Goal: Task Accomplishment & Management: Manage account settings

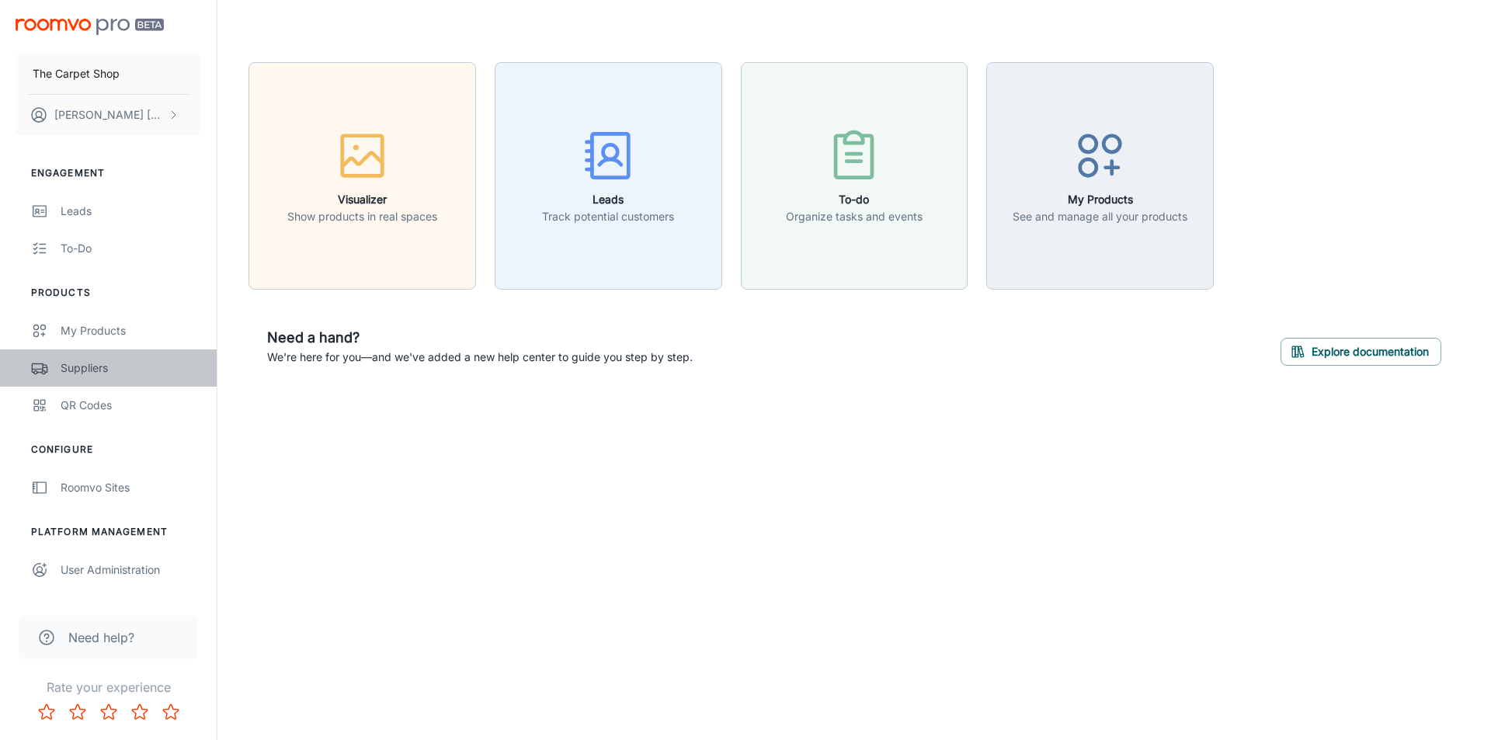
click at [78, 373] on div "Suppliers" at bounding box center [131, 368] width 141 height 17
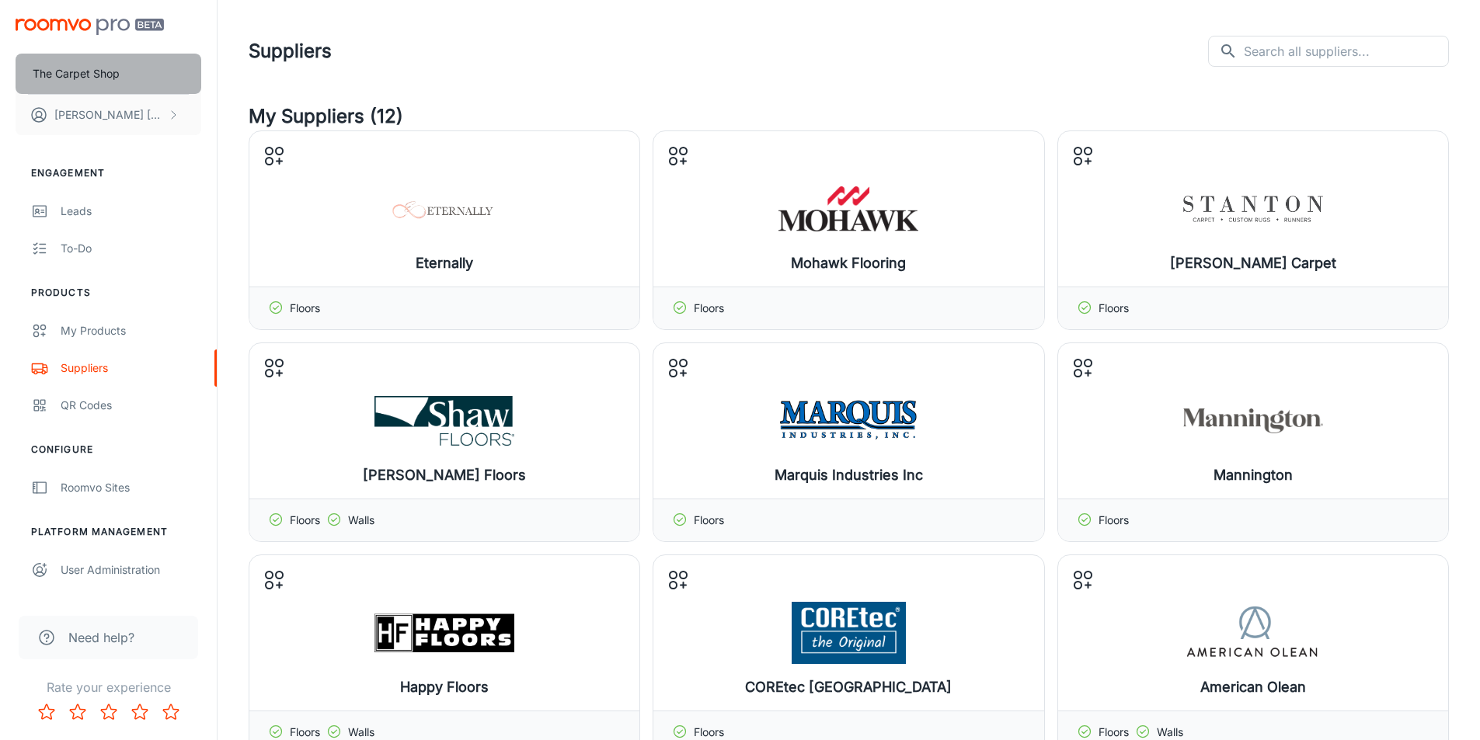
click at [148, 68] on button "The Carpet Shop" at bounding box center [109, 74] width 186 height 40
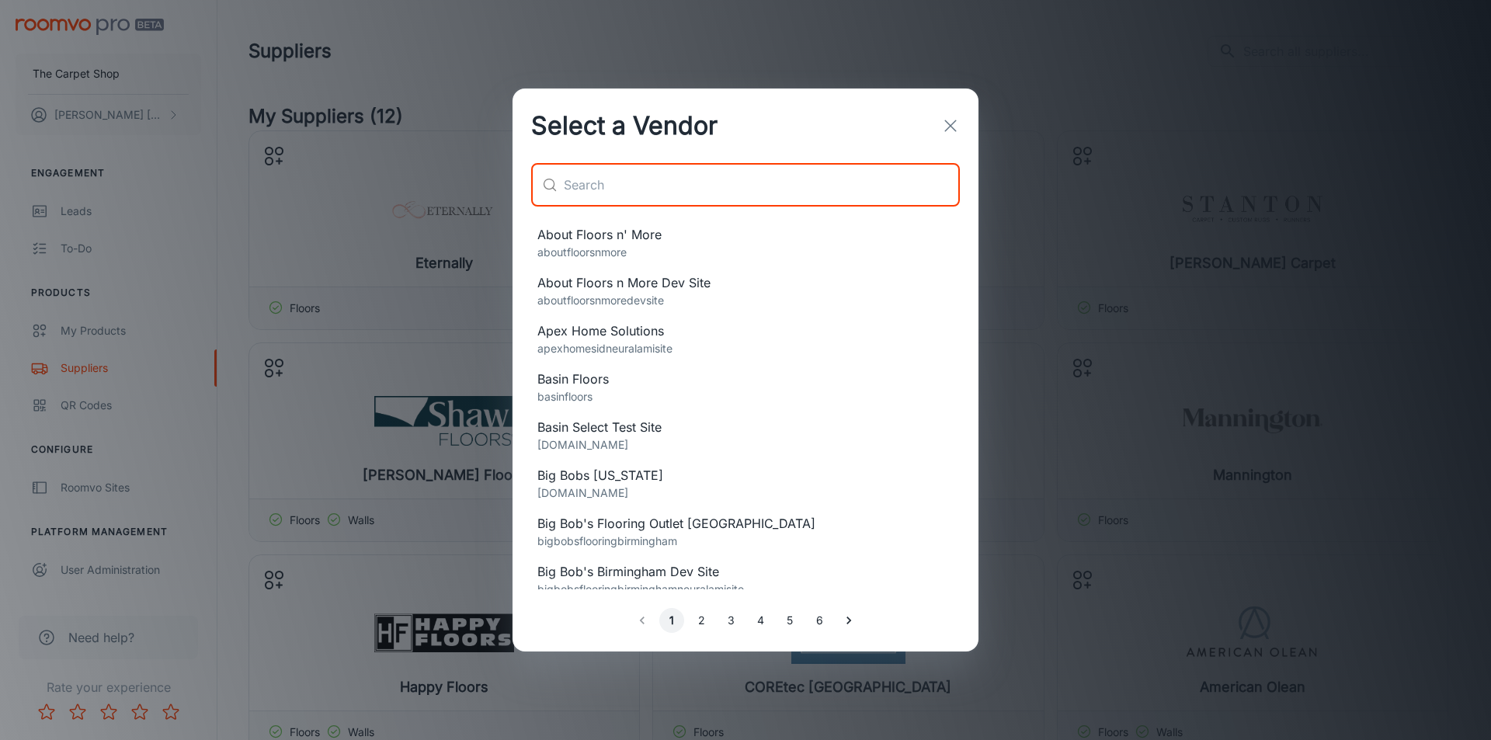
click at [681, 183] on input "text" at bounding box center [762, 184] width 396 height 43
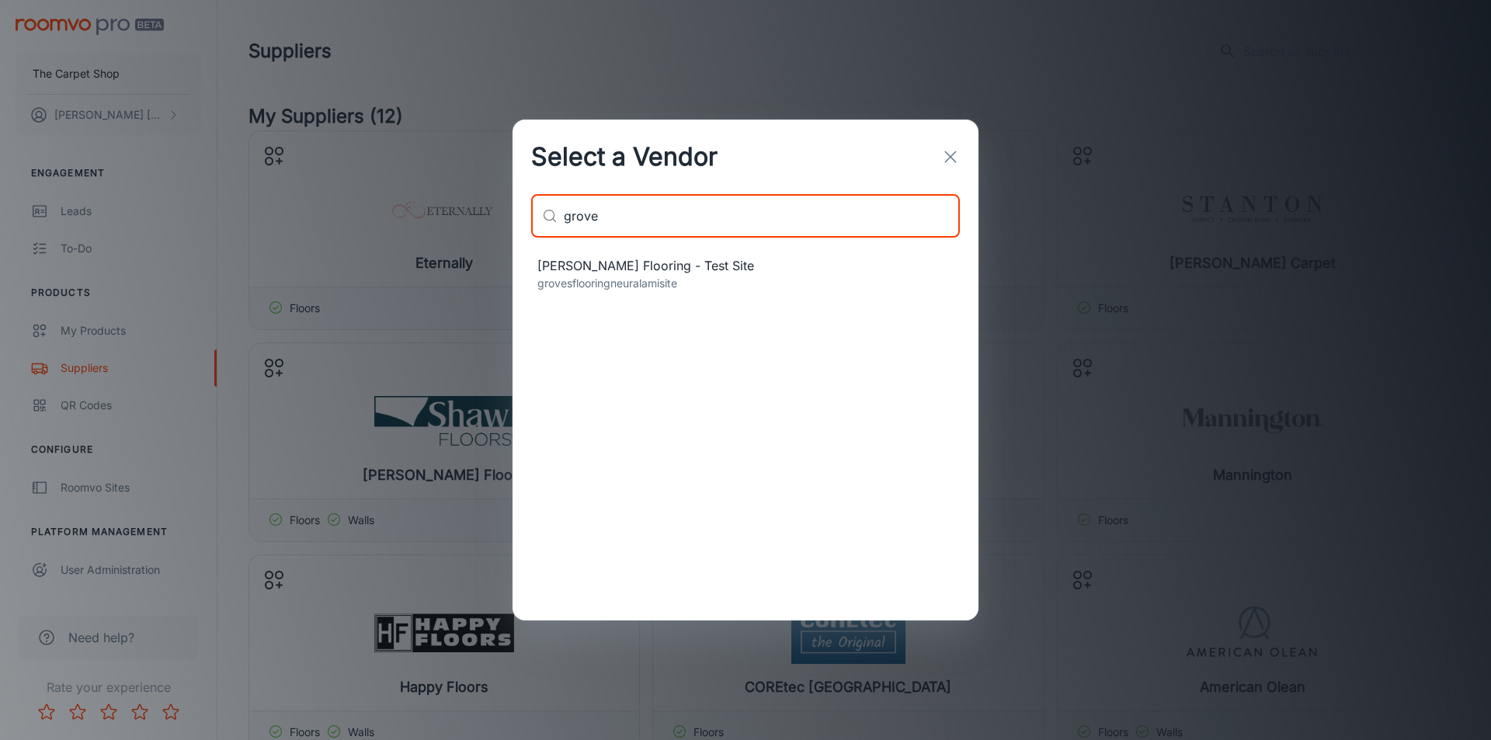
type input "grove"
click at [605, 281] on p "grovesflooringneuralamisite" at bounding box center [745, 283] width 416 height 17
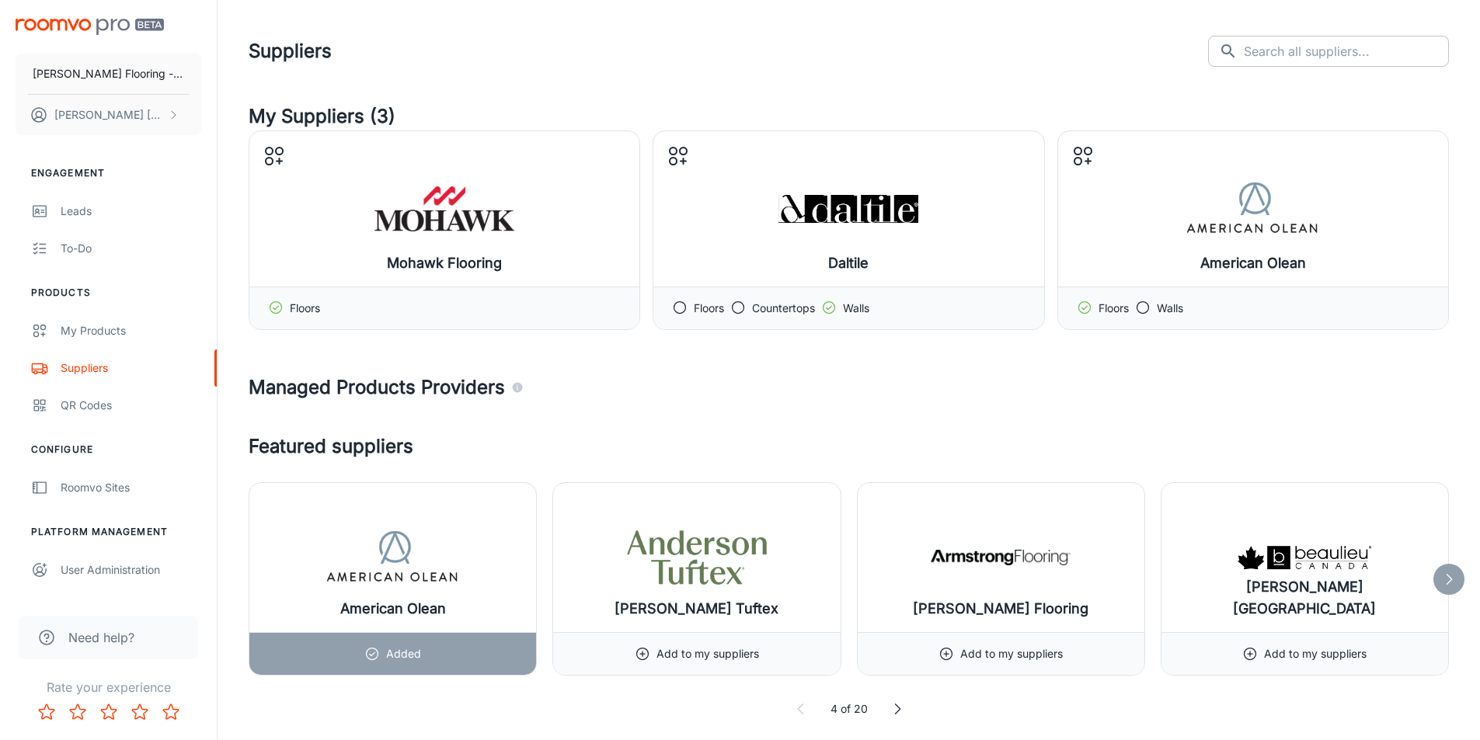
click at [792, 62] on input "text" at bounding box center [1346, 51] width 205 height 31
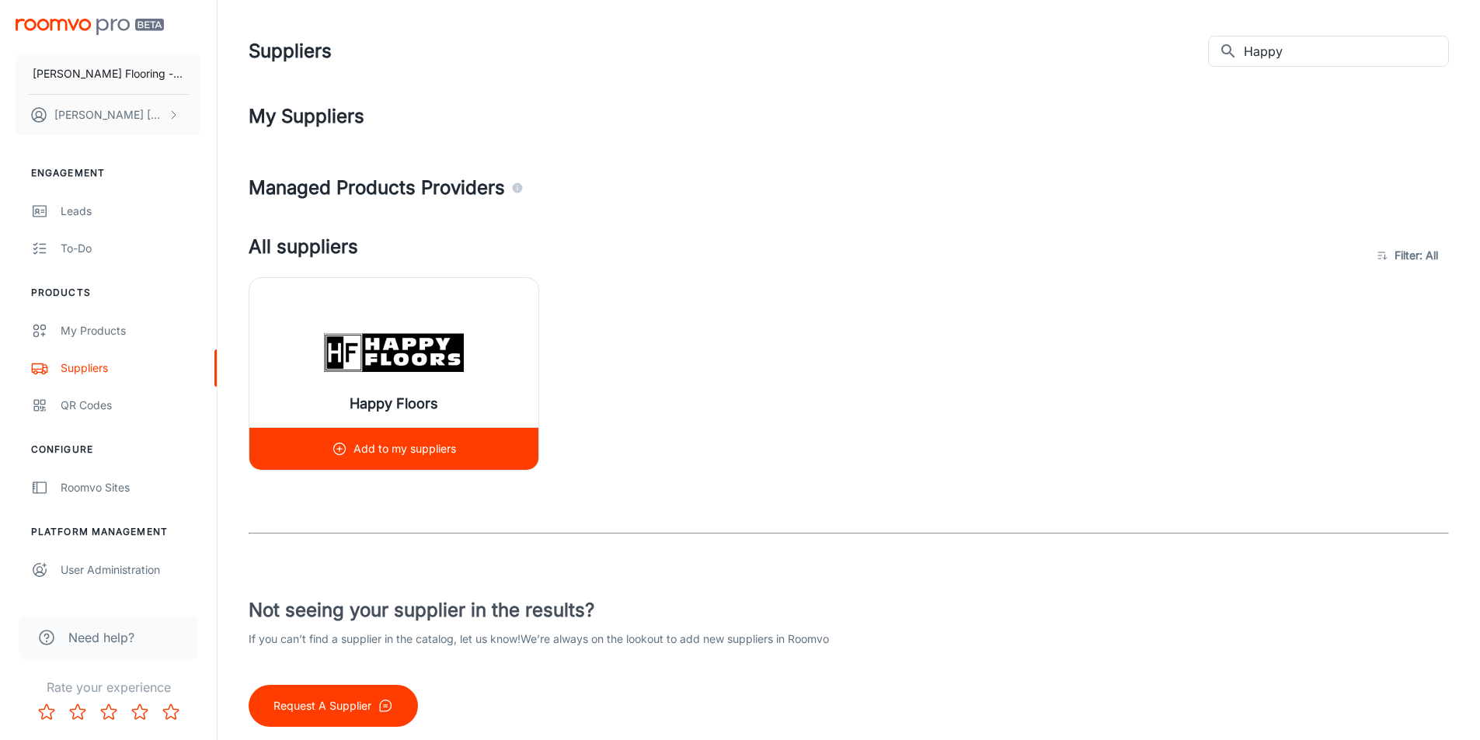
click at [405, 353] on img at bounding box center [394, 353] width 140 height 62
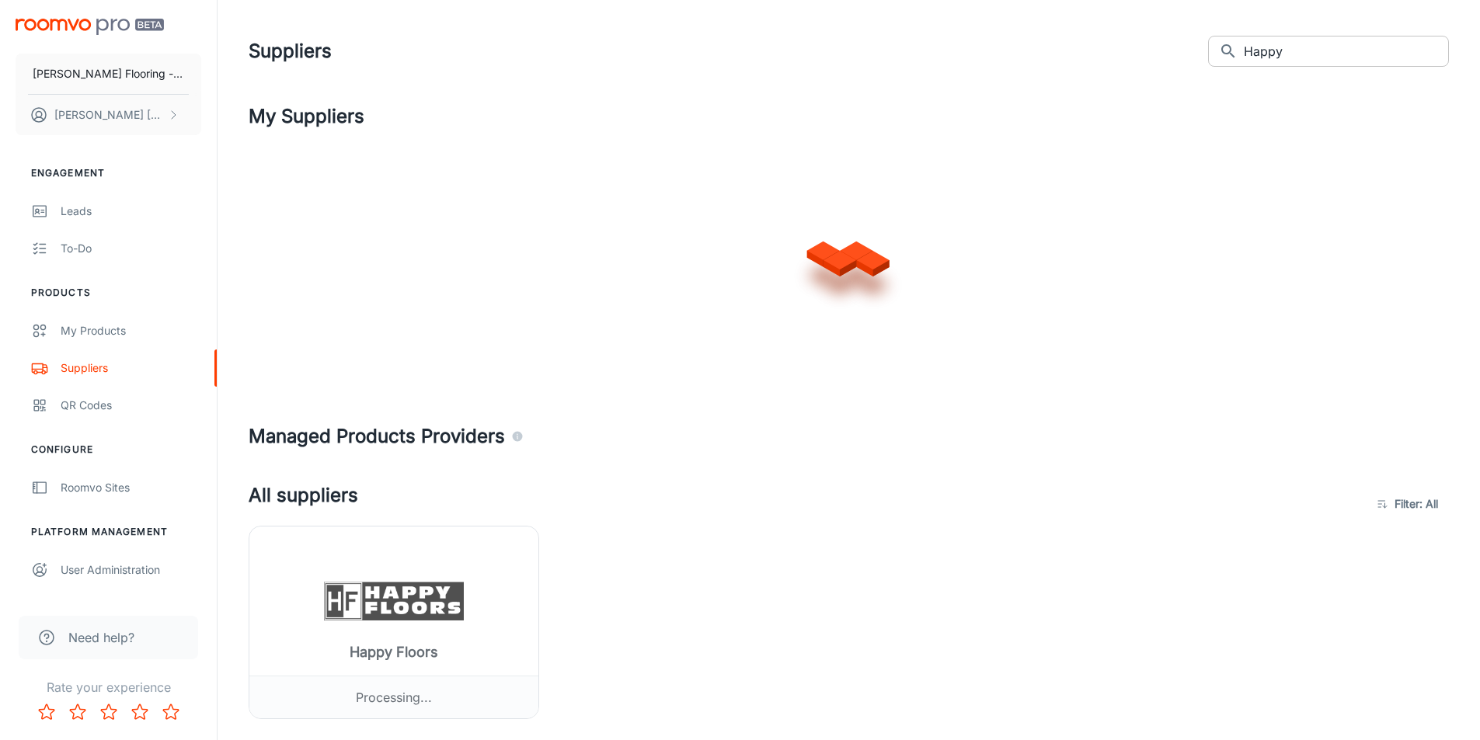
click at [792, 59] on input "Happy" at bounding box center [1346, 51] width 205 height 31
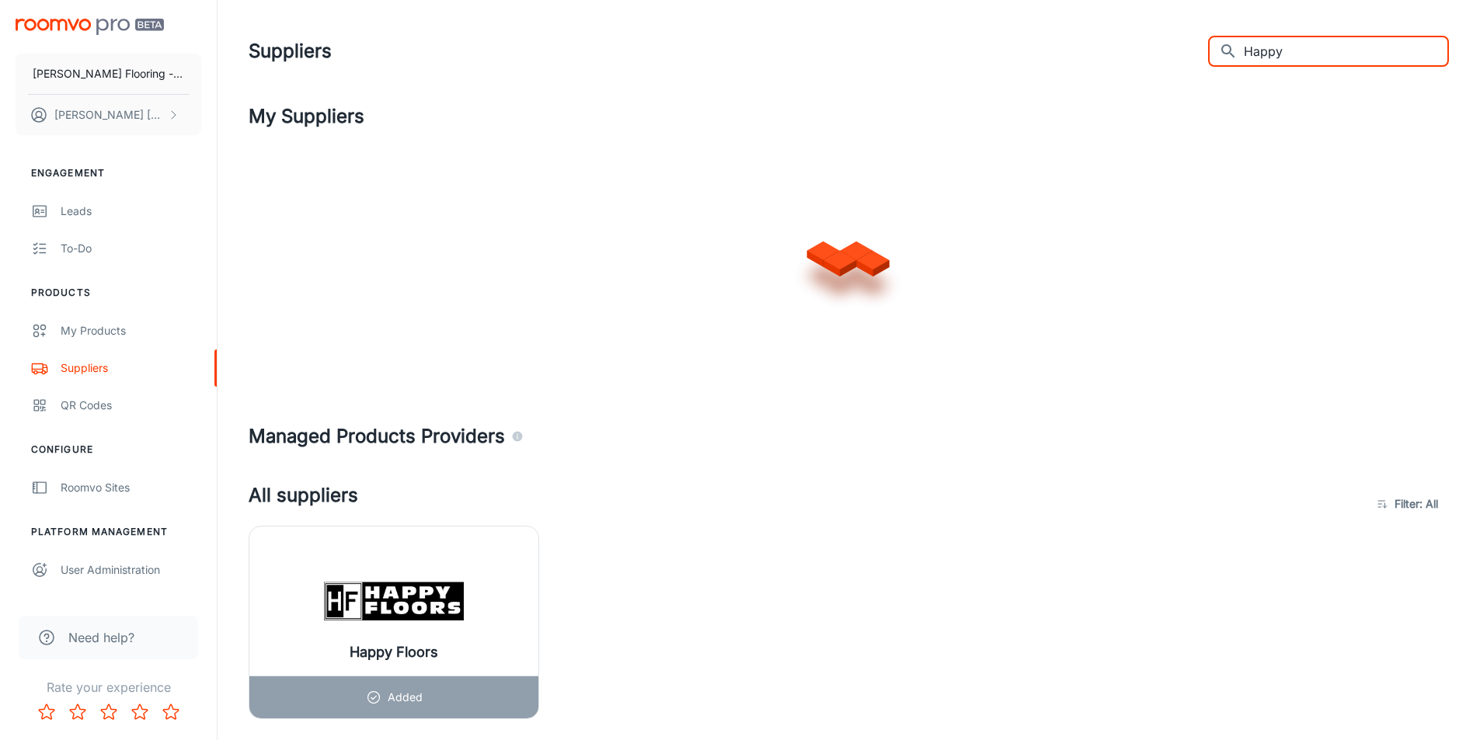
click at [792, 59] on input "Happy" at bounding box center [1346, 51] width 205 height 31
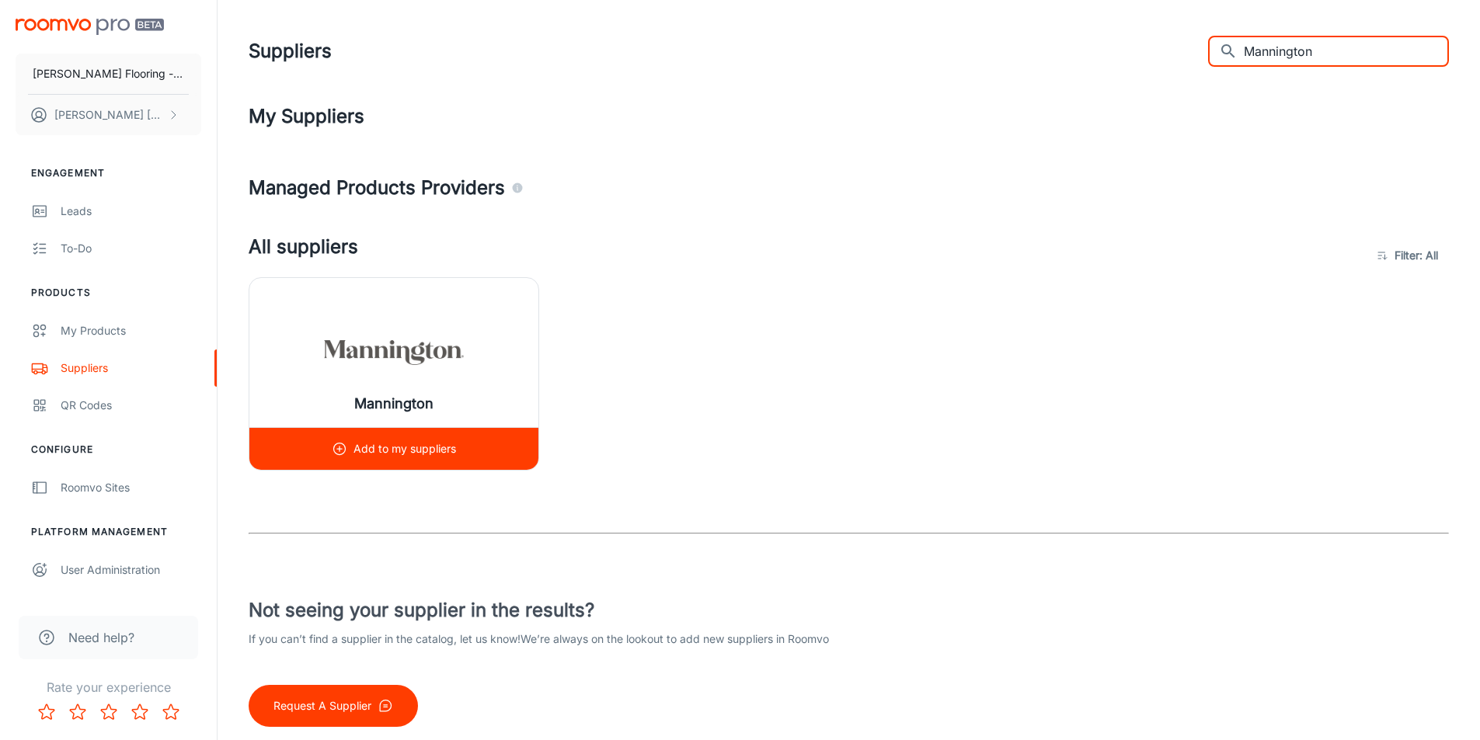
click at [429, 320] on div "Mannington" at bounding box center [393, 352] width 289 height 149
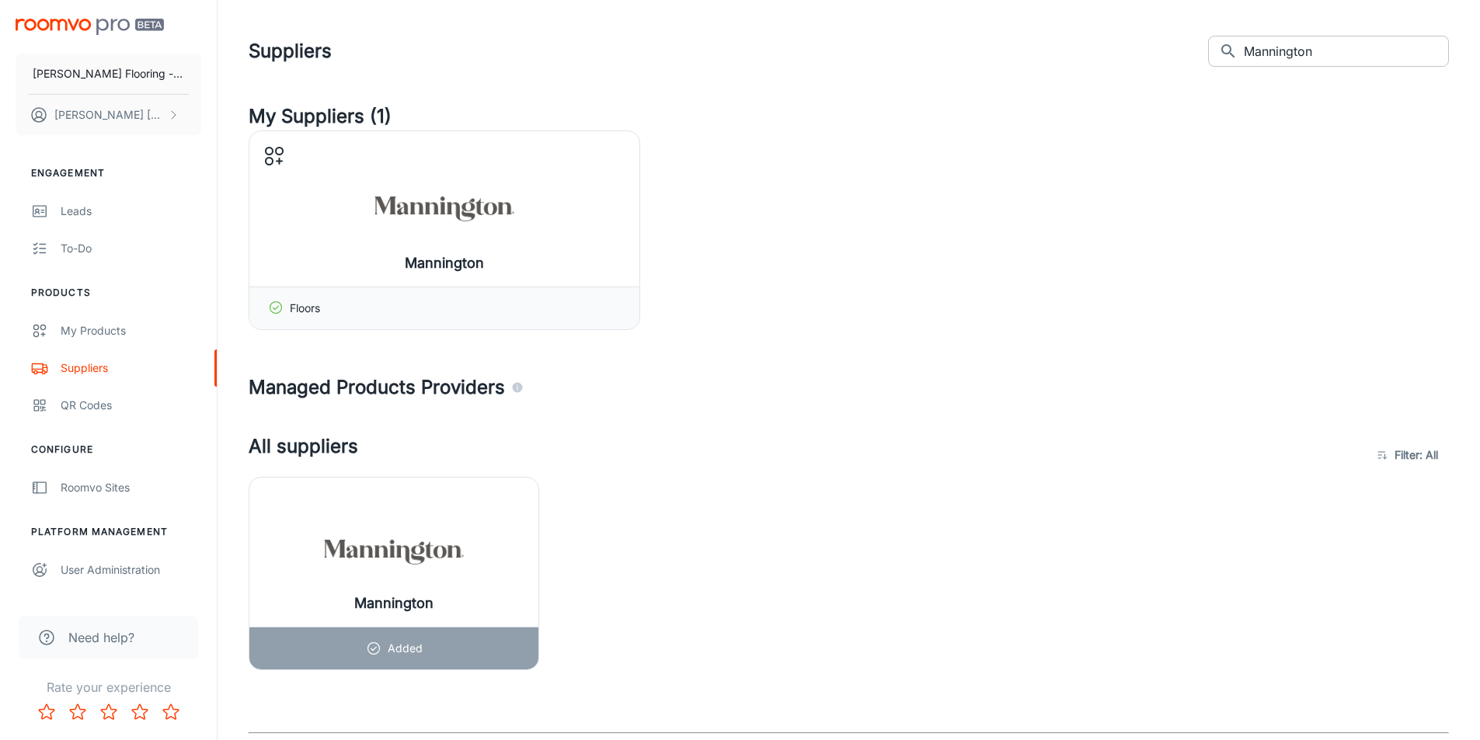
click at [792, 41] on input "Mannington" at bounding box center [1346, 51] width 205 height 31
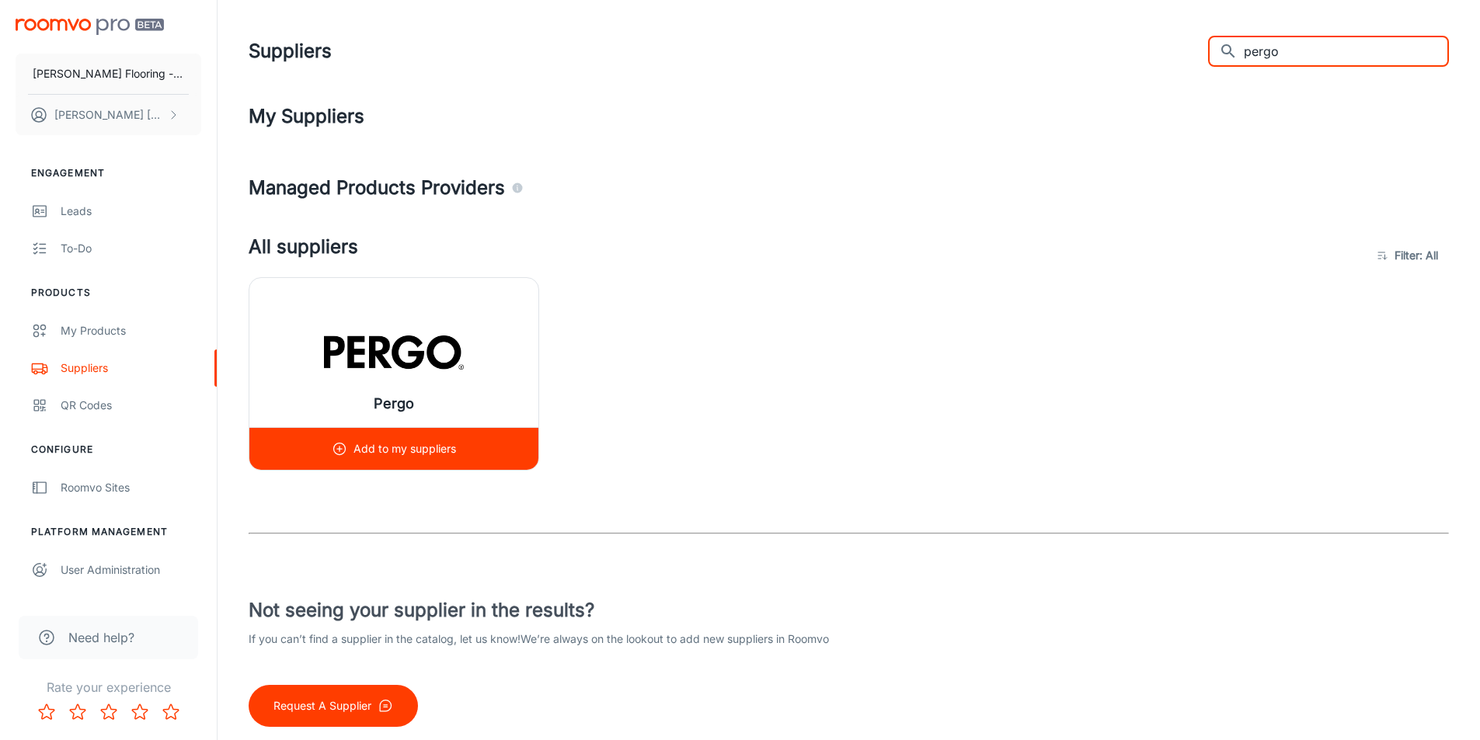
click at [392, 367] on img at bounding box center [394, 353] width 140 height 62
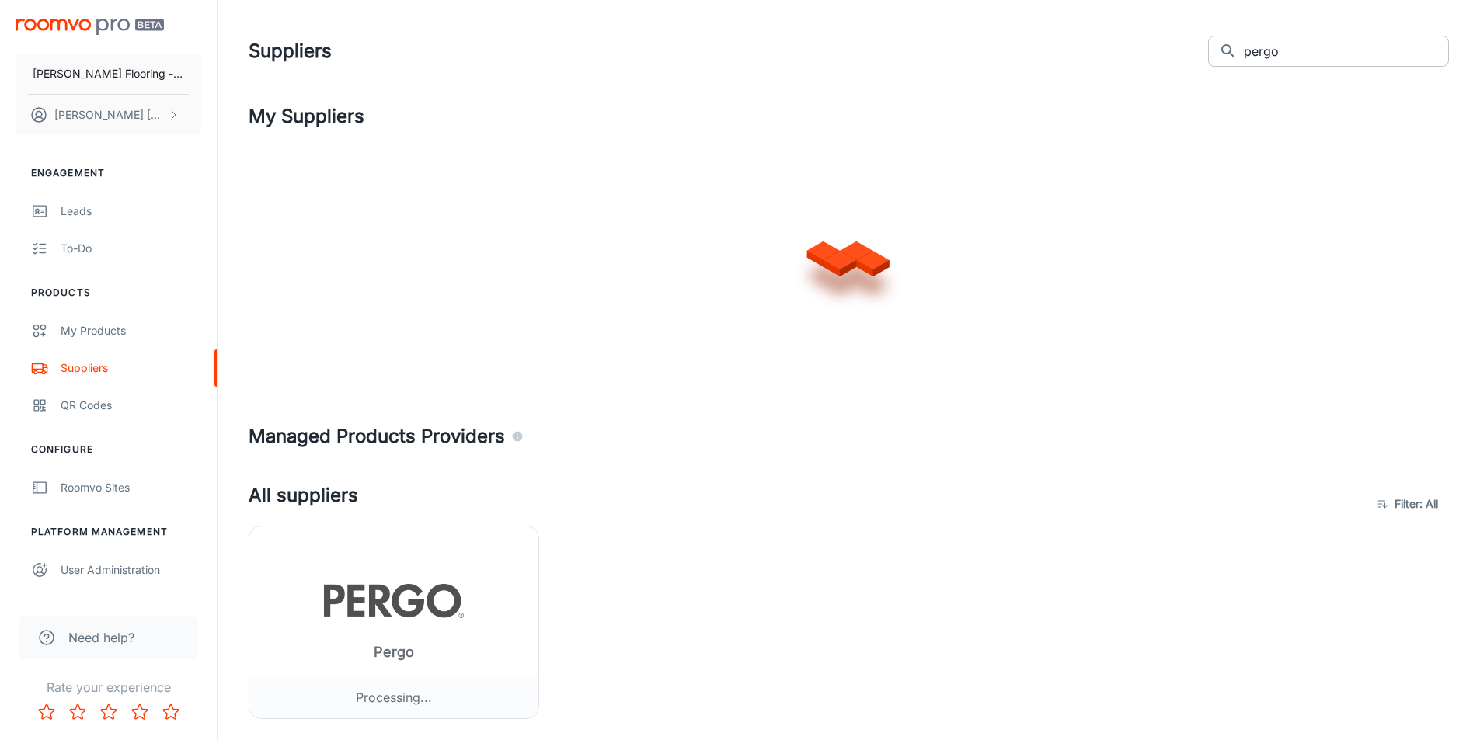
click at [792, 48] on input "pergo" at bounding box center [1346, 51] width 205 height 31
click at [792, 46] on input "pergo" at bounding box center [1346, 51] width 205 height 31
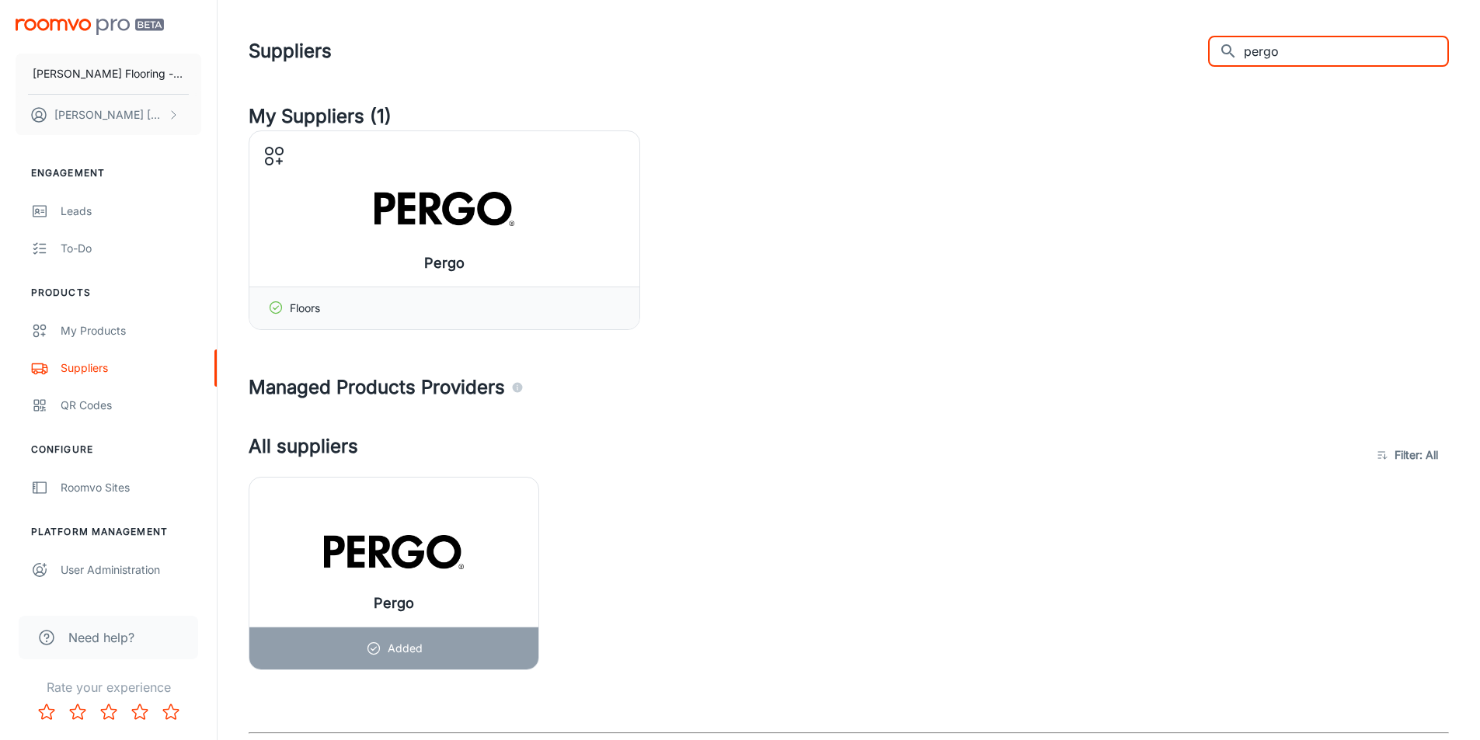
click at [792, 54] on input "pergo" at bounding box center [1346, 51] width 205 height 31
click at [792, 53] on input "pergo" at bounding box center [1346, 51] width 205 height 31
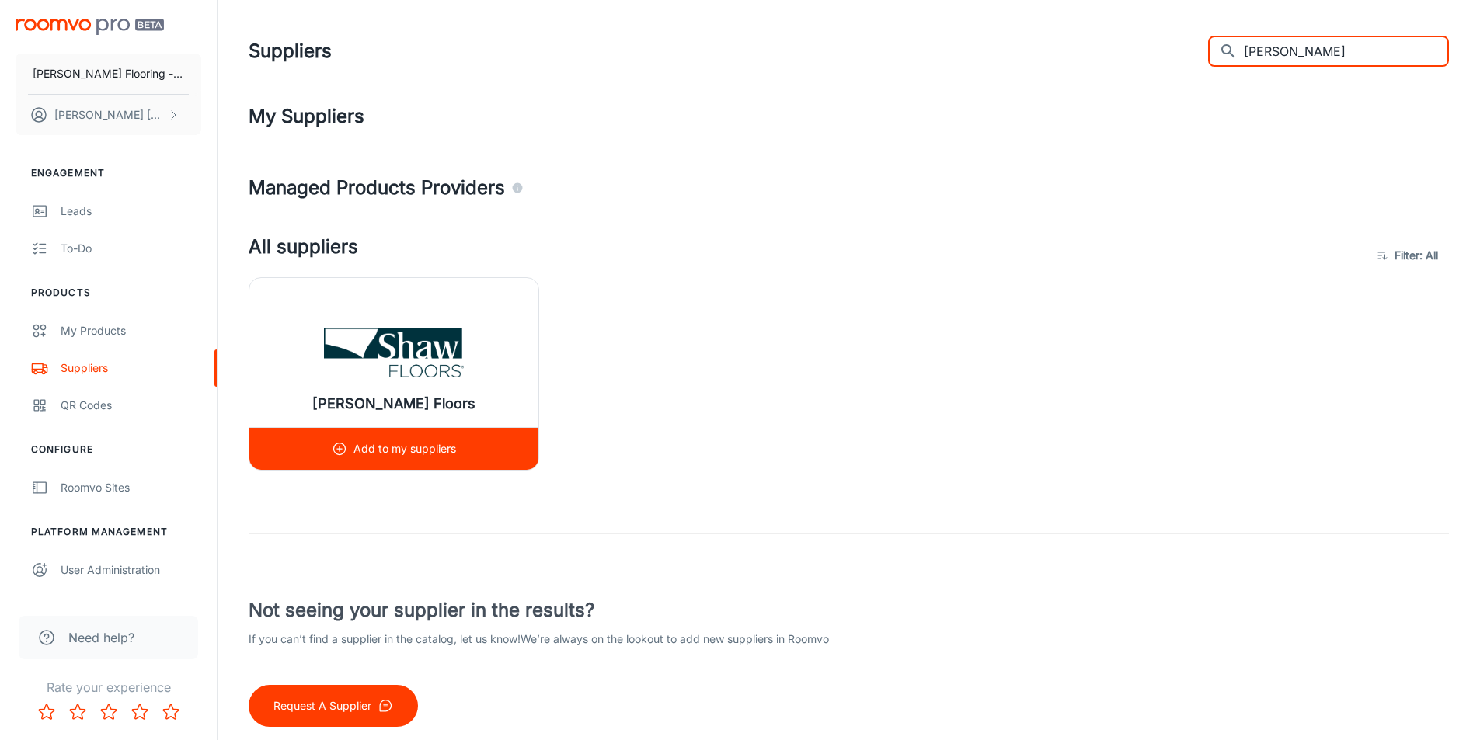
type input "shaw"
click at [367, 385] on div "[PERSON_NAME] Floors" at bounding box center [393, 352] width 289 height 149
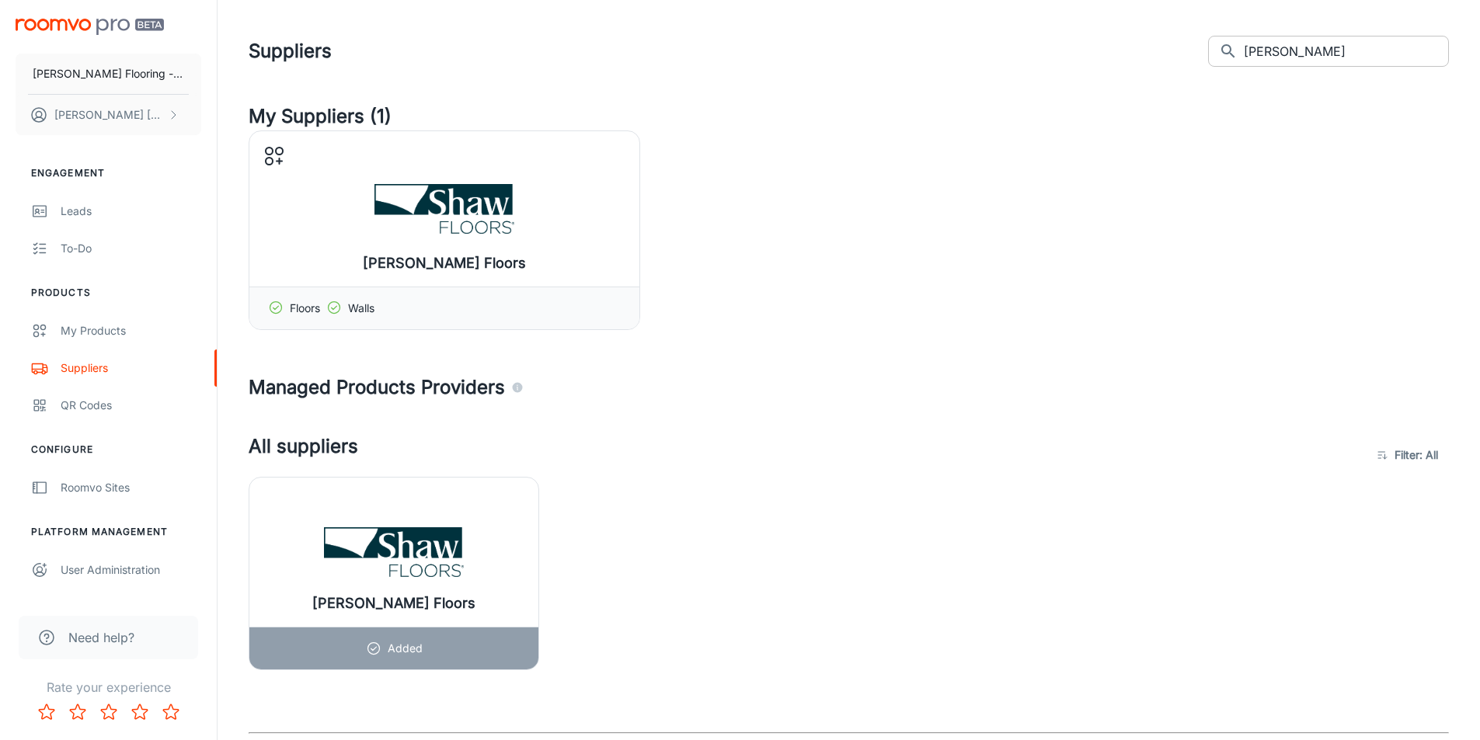
click at [792, 50] on input "shaw" at bounding box center [1346, 51] width 205 height 31
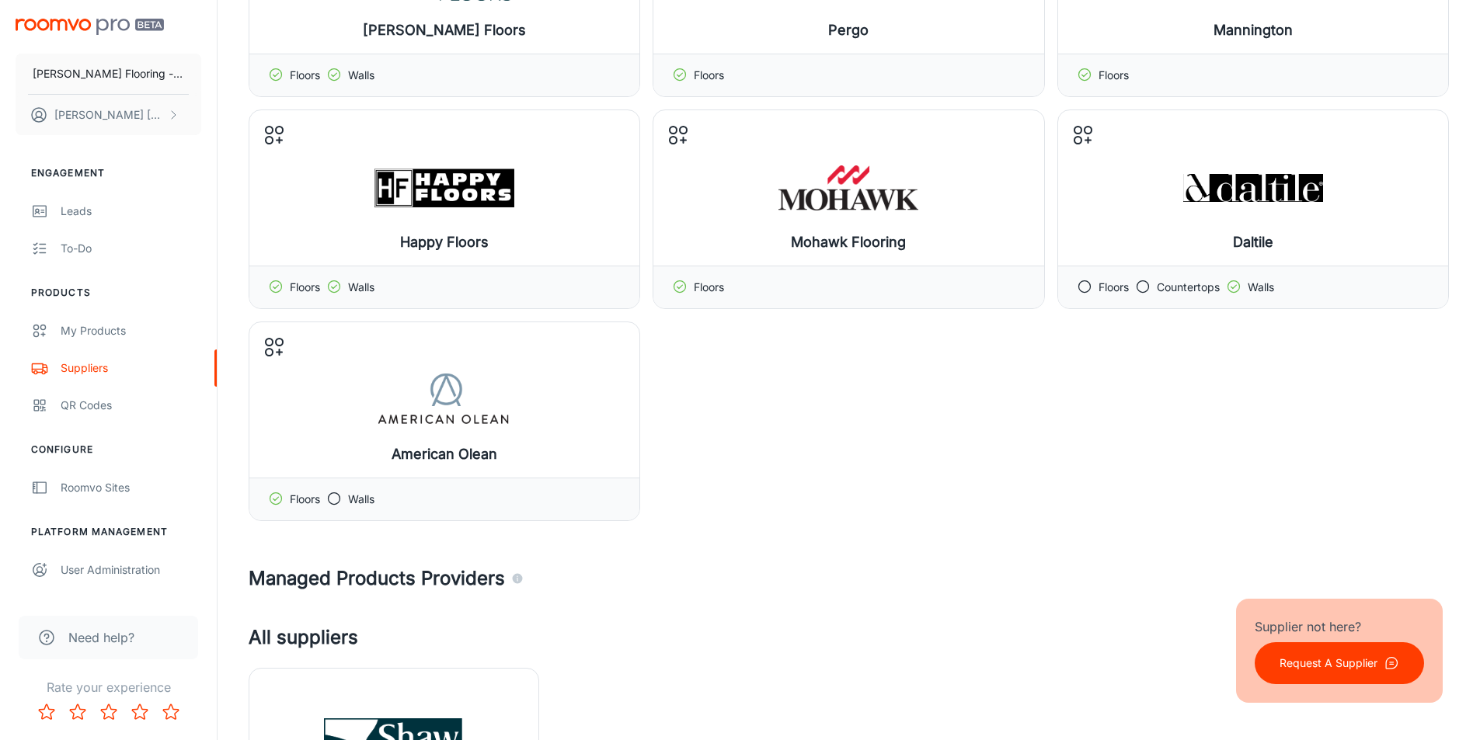
scroll to position [155, 0]
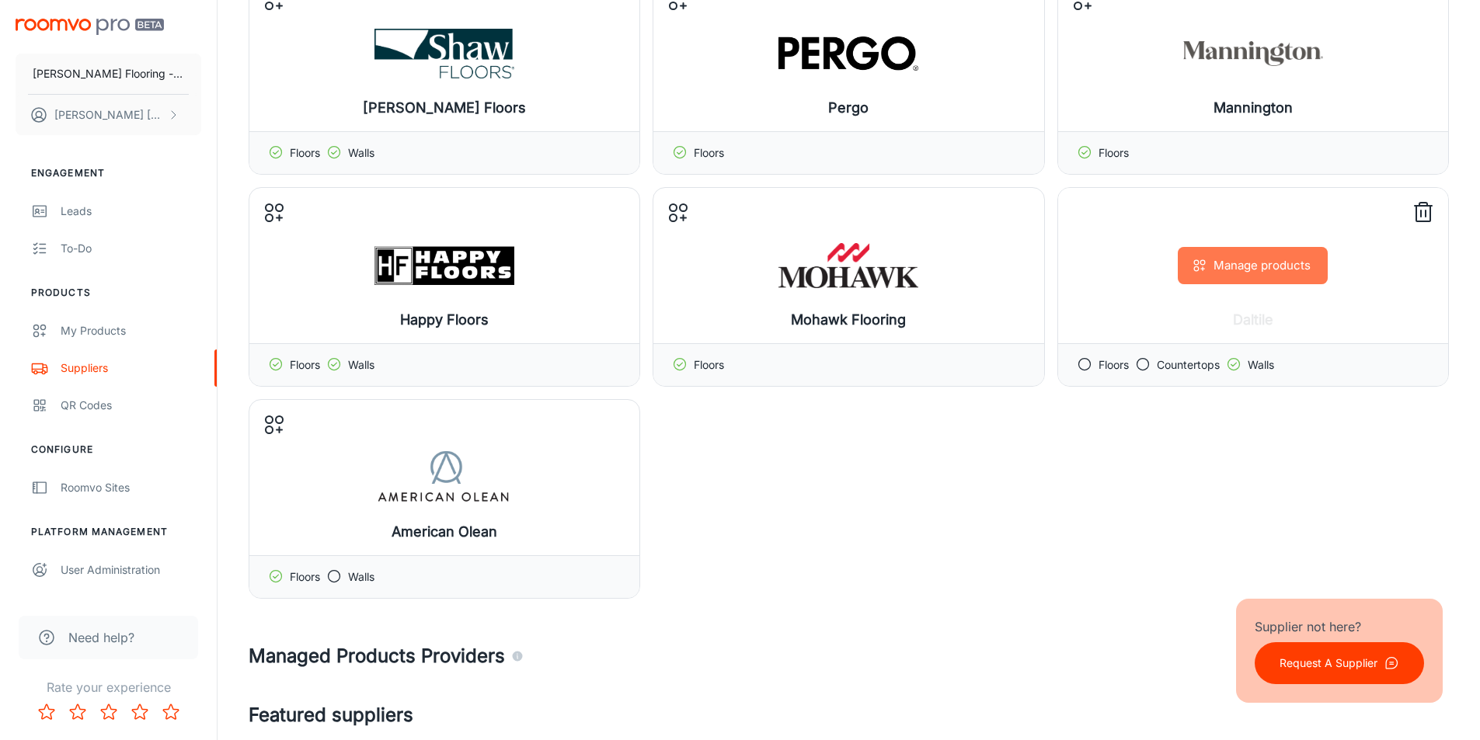
click at [792, 260] on button "Manage products" at bounding box center [1253, 265] width 150 height 37
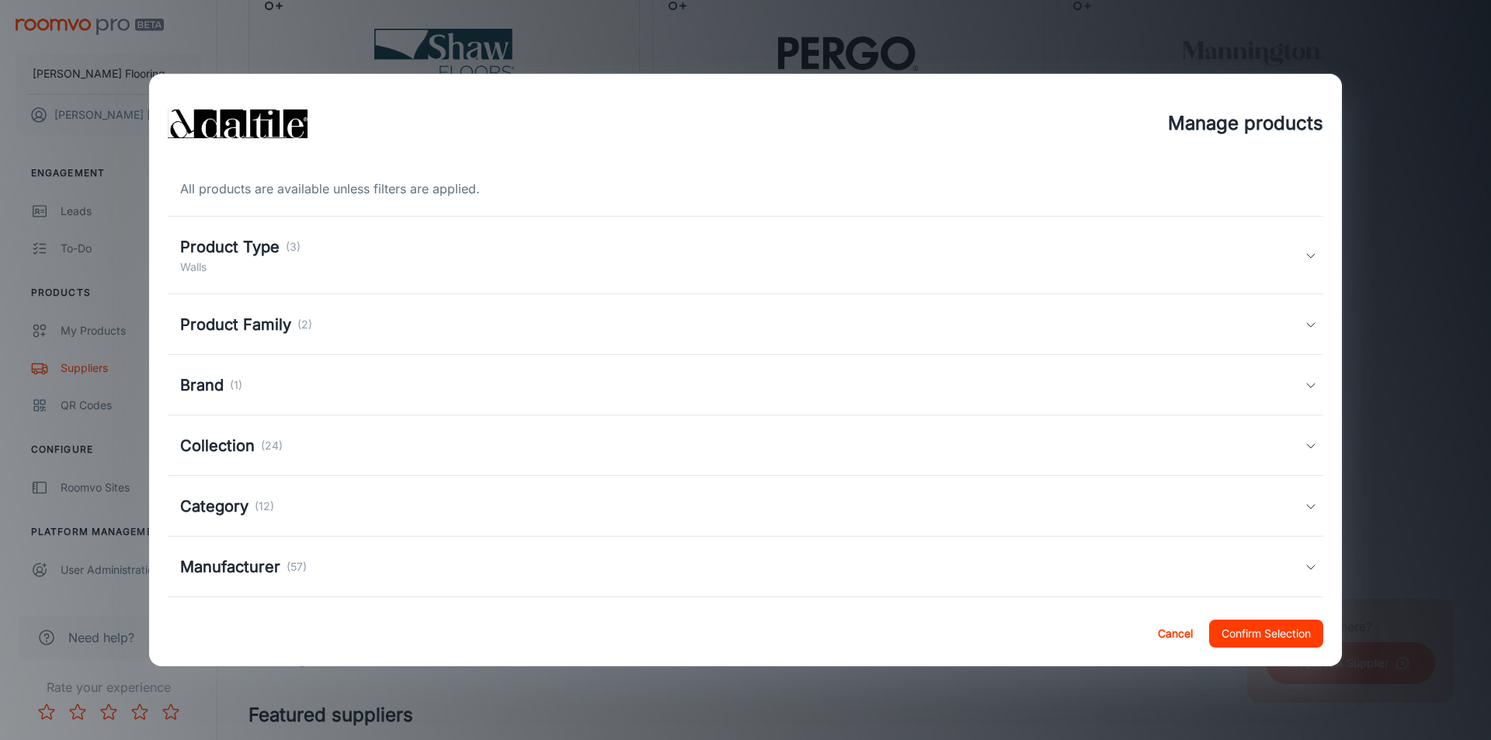
click at [215, 246] on h5 "Product Type" at bounding box center [229, 246] width 99 height 23
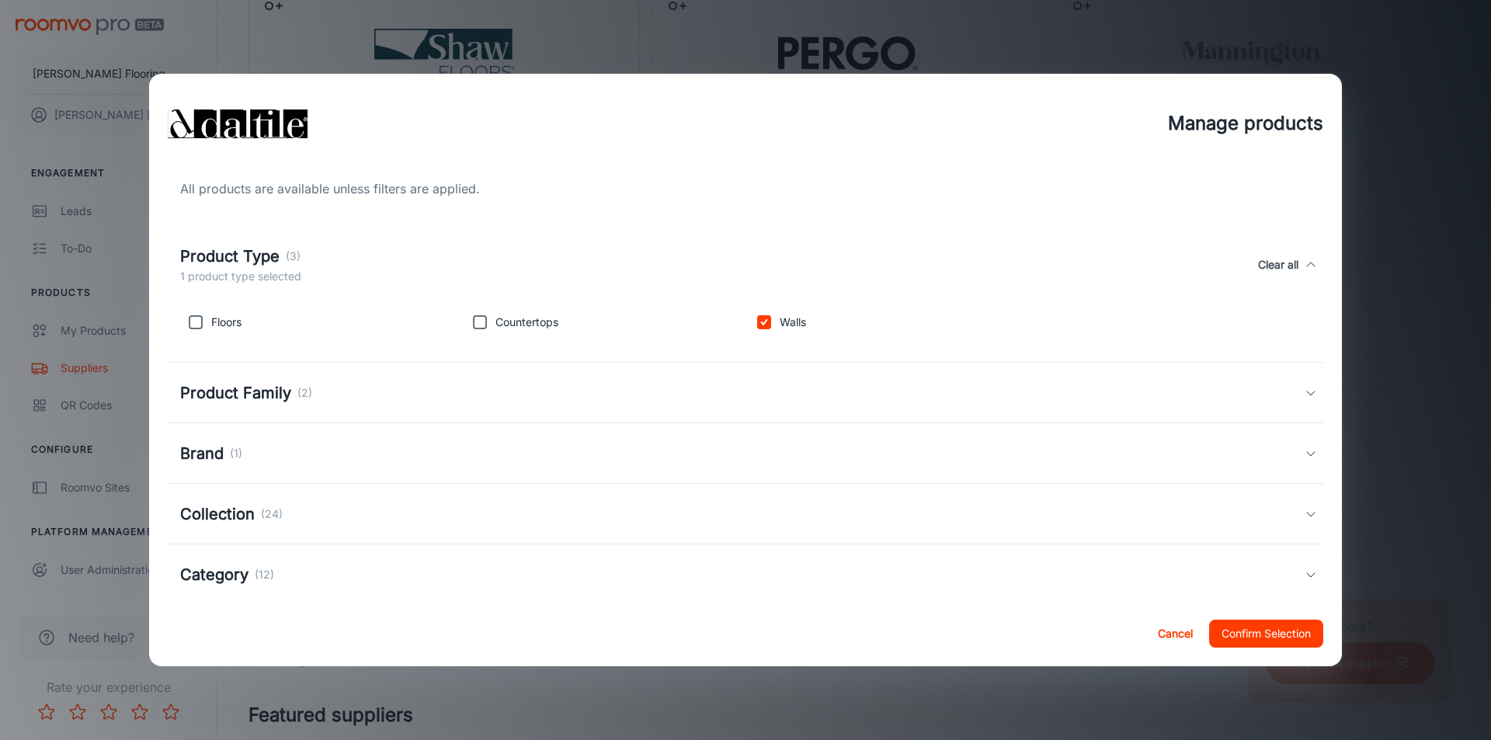
click at [195, 322] on input "checkbox" at bounding box center [195, 322] width 31 height 31
checkbox input "true"
click at [759, 318] on input "checkbox" at bounding box center [764, 322] width 31 height 31
click at [766, 325] on input "checkbox" at bounding box center [764, 322] width 31 height 31
checkbox input "true"
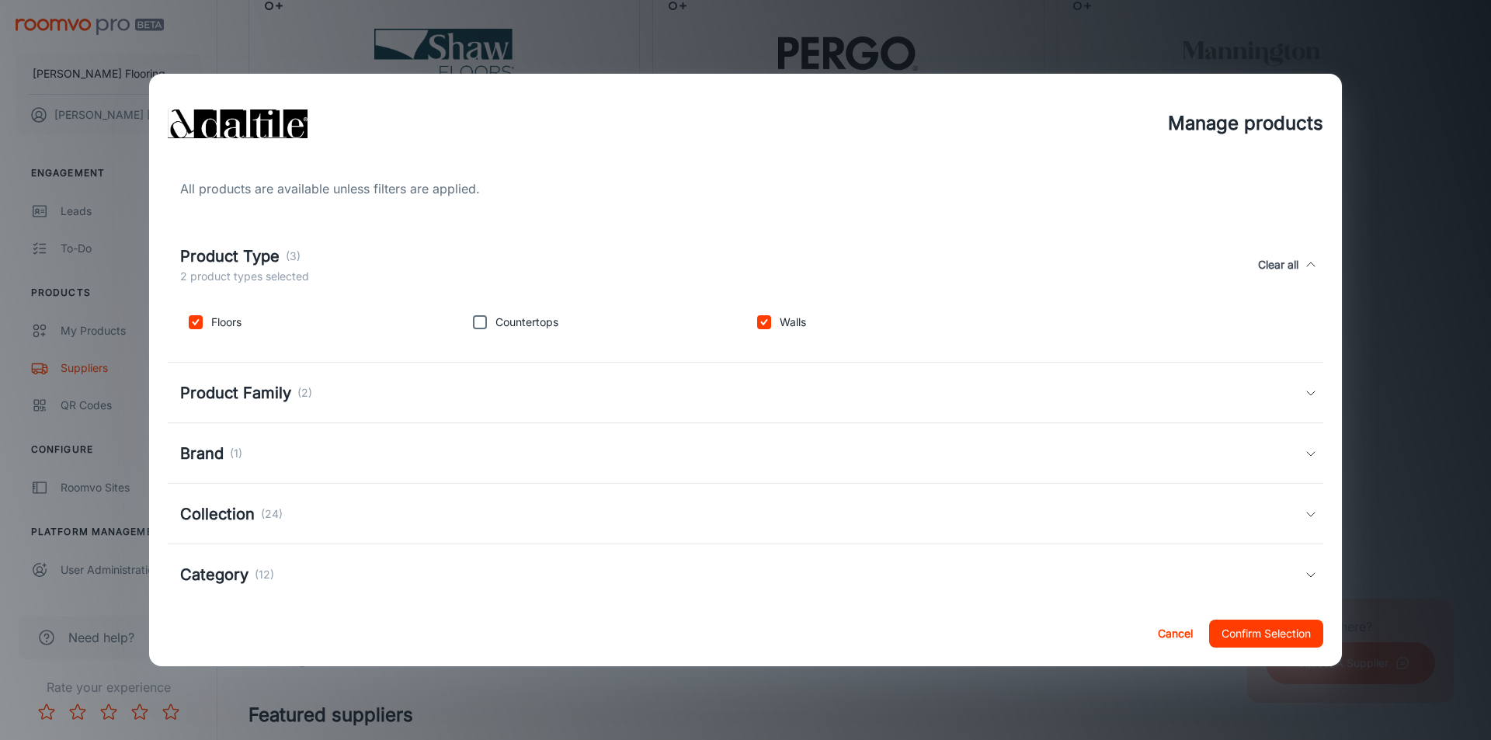
click at [792, 501] on button "Confirm Selection" at bounding box center [1266, 634] width 114 height 28
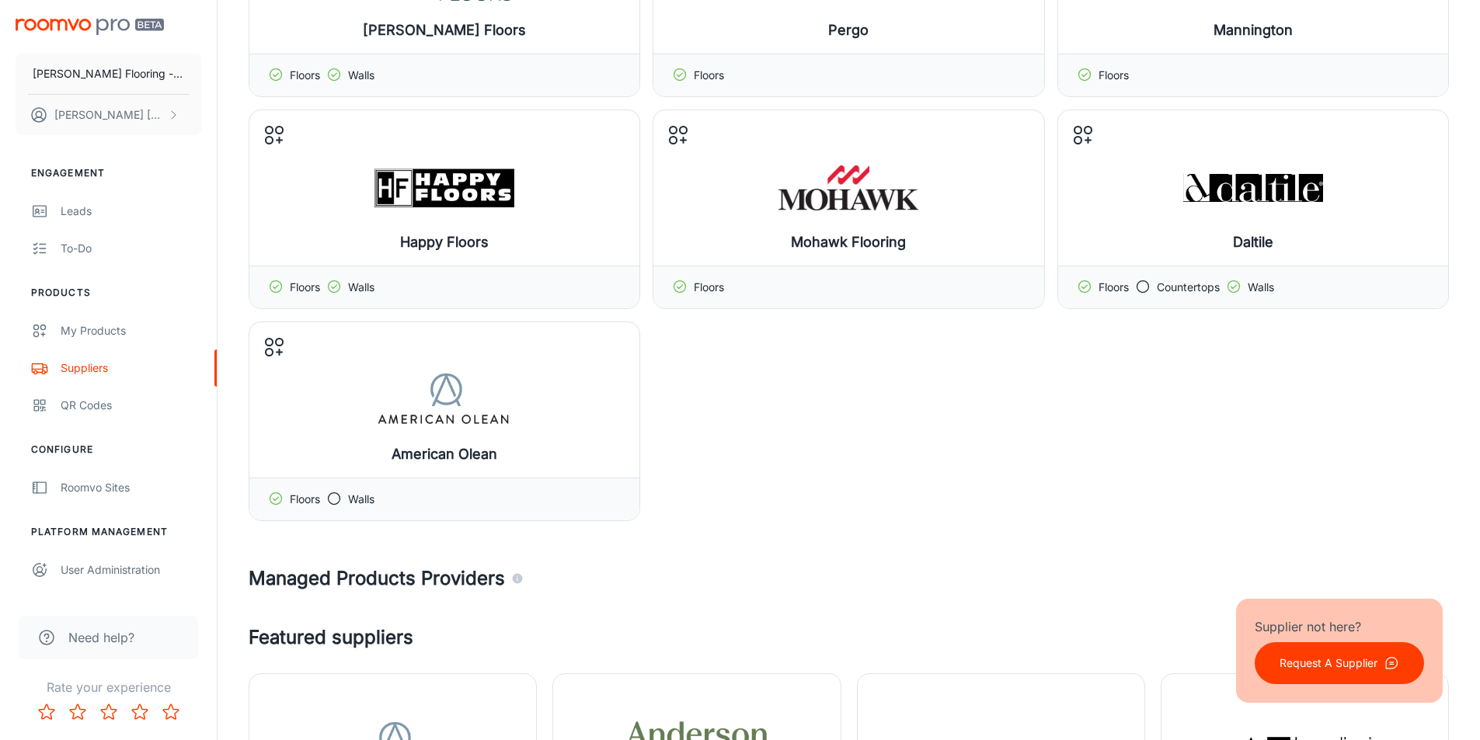
scroll to position [78, 0]
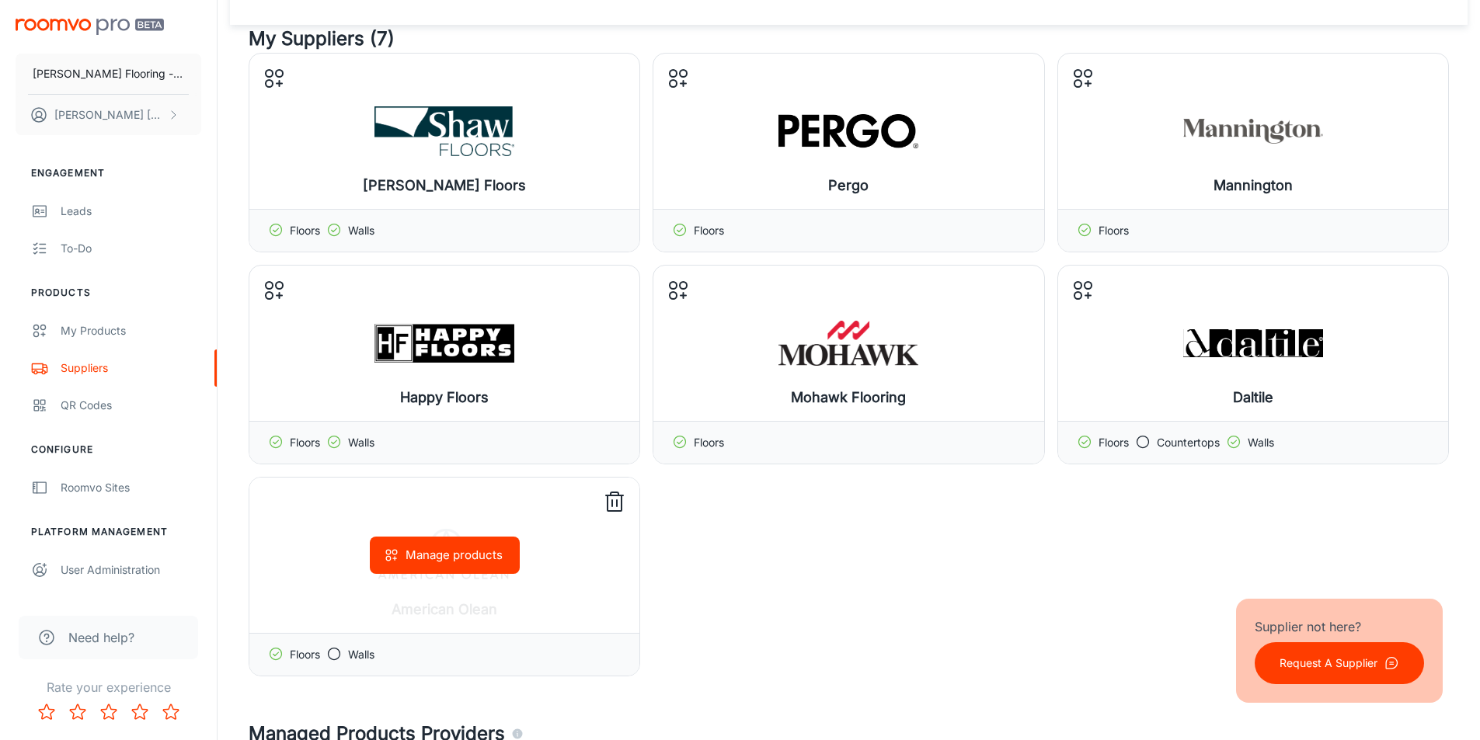
click at [428, 501] on button "Manage products" at bounding box center [445, 555] width 150 height 37
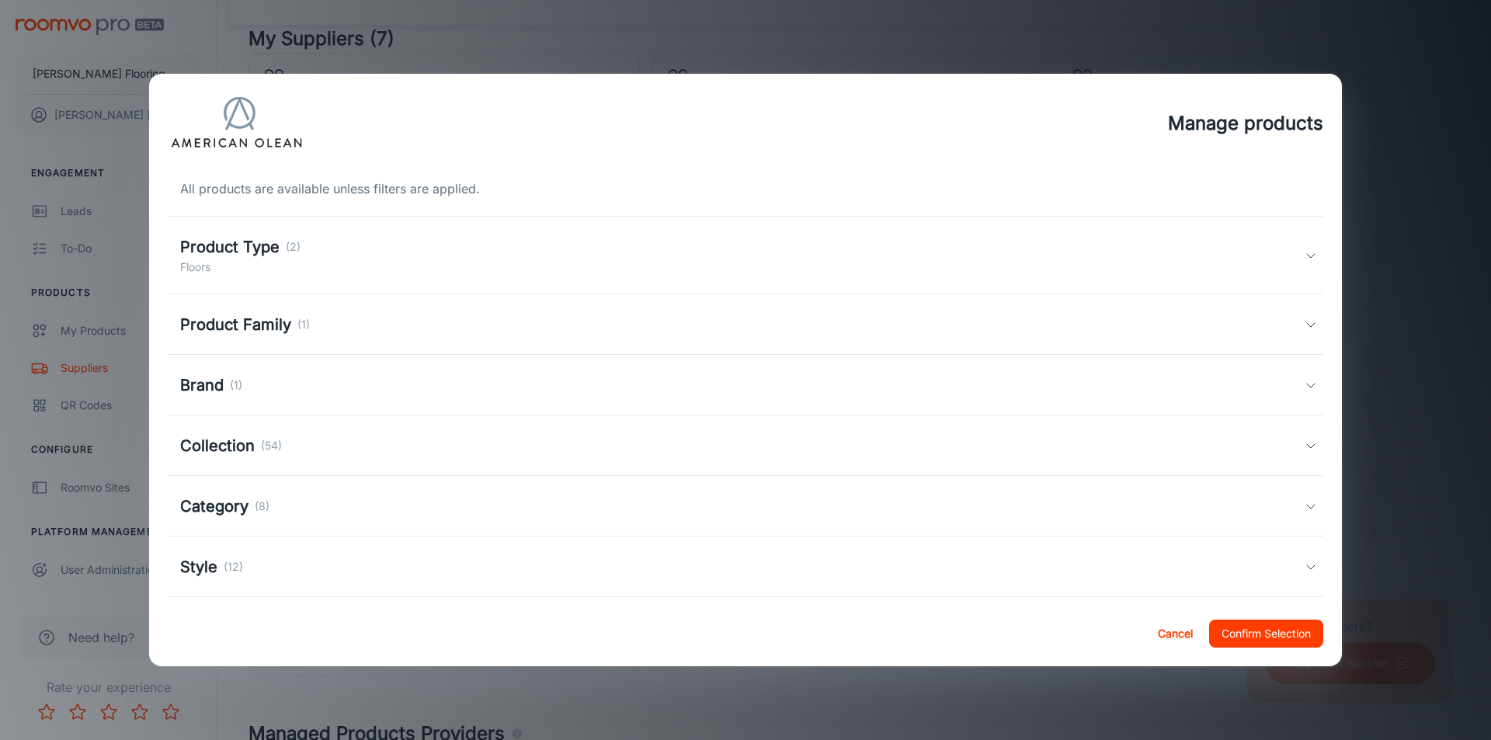
click at [197, 251] on h5 "Product Type" at bounding box center [229, 246] width 99 height 23
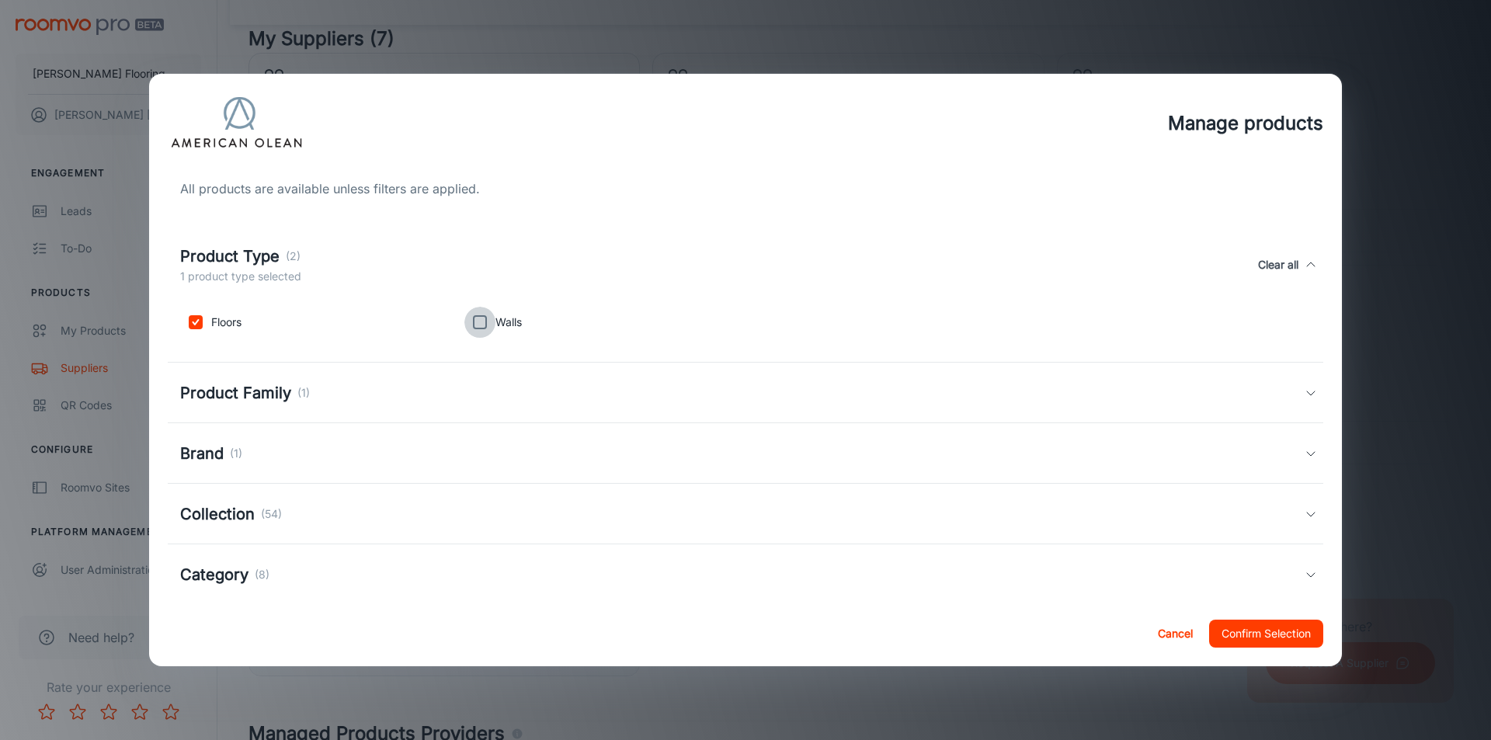
click at [488, 319] on input "checkbox" at bounding box center [479, 322] width 31 height 31
checkbox input "true"
click at [792, 501] on button "Confirm Selection" at bounding box center [1266, 634] width 114 height 28
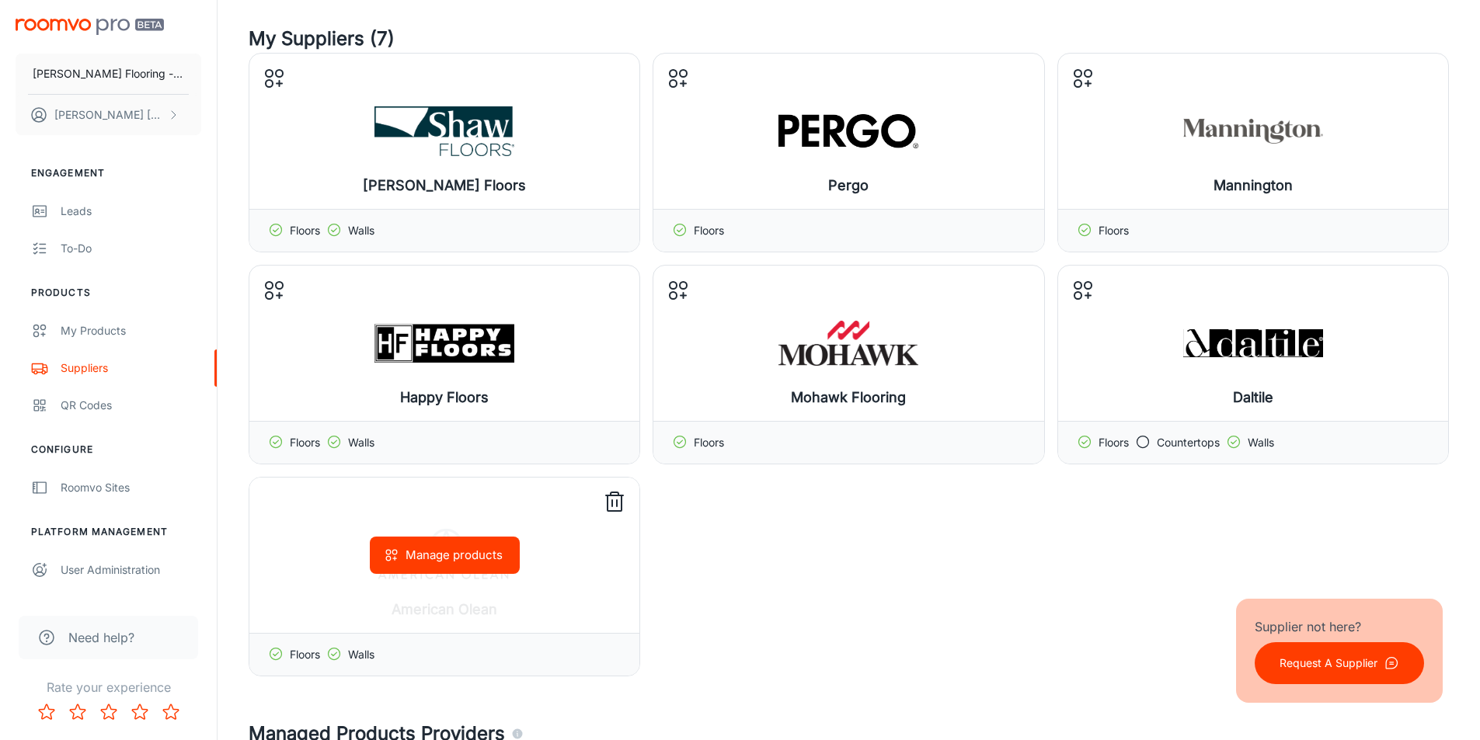
scroll to position [0, 0]
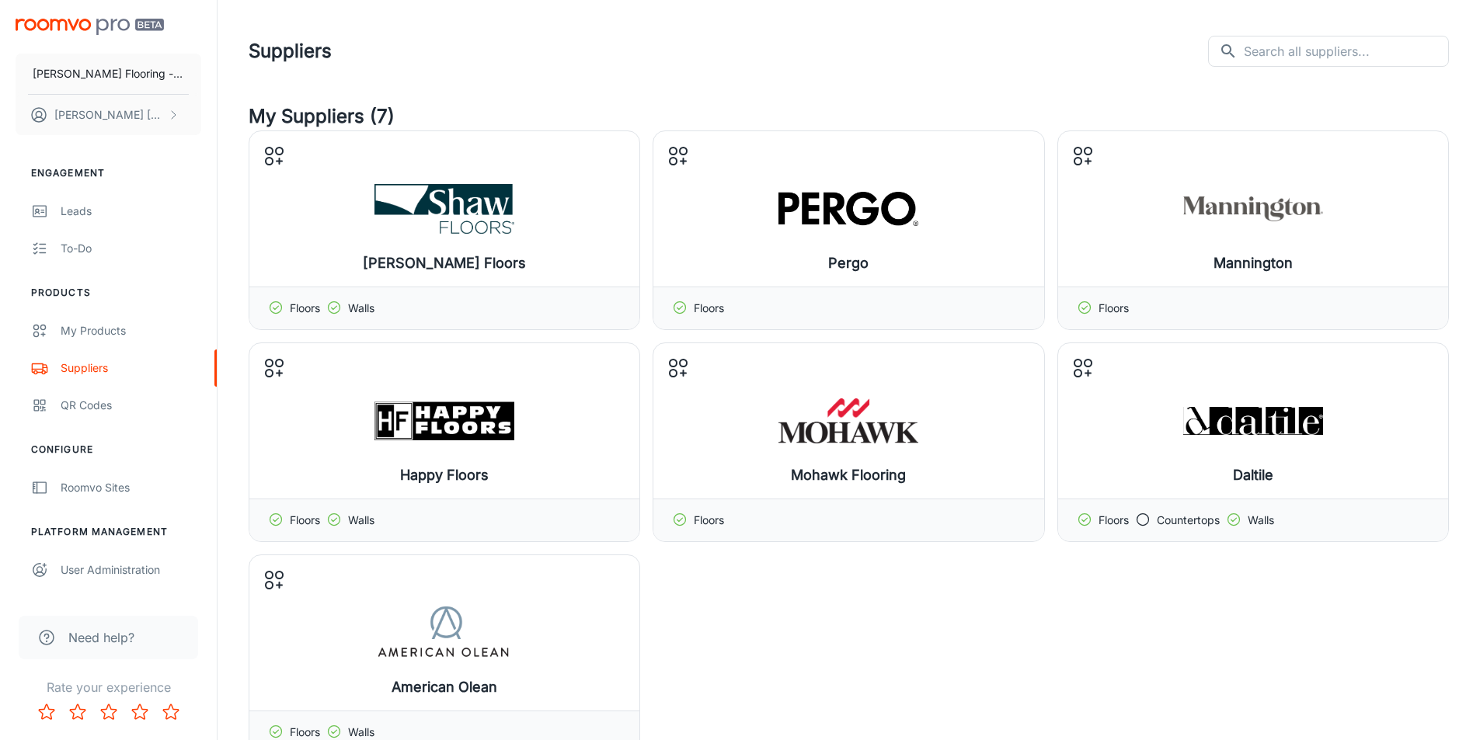
click at [486, 57] on div "Suppliers ​ ​" at bounding box center [849, 51] width 1200 height 40
